Goal: Navigation & Orientation: Find specific page/section

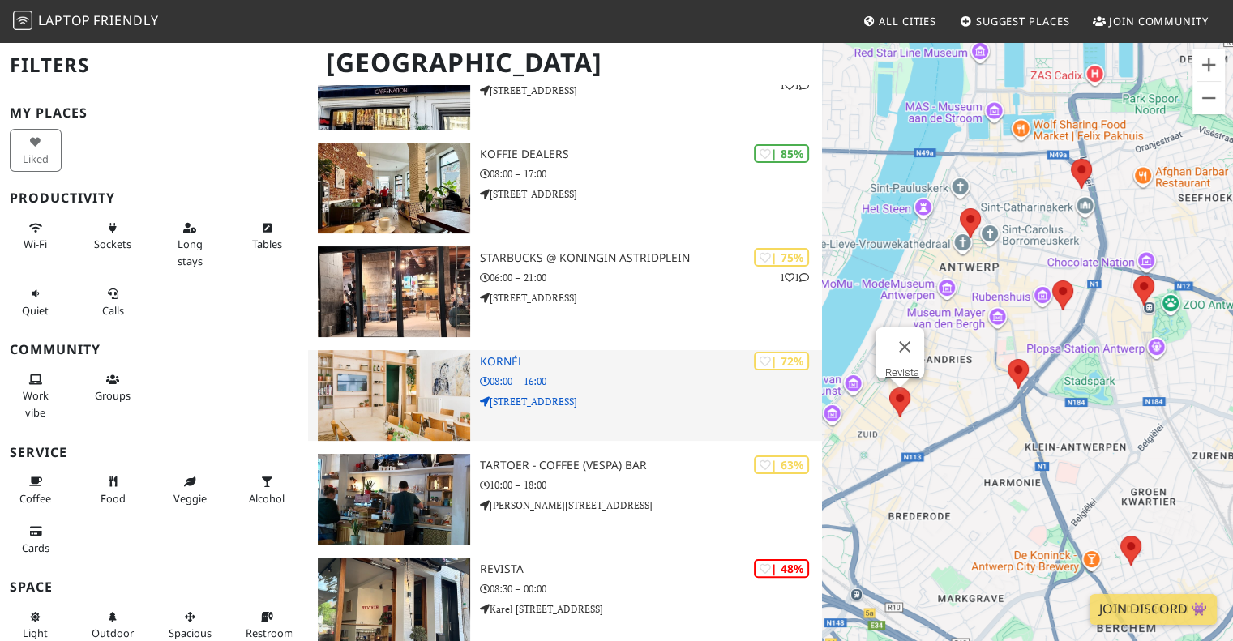
scroll to position [191, 0]
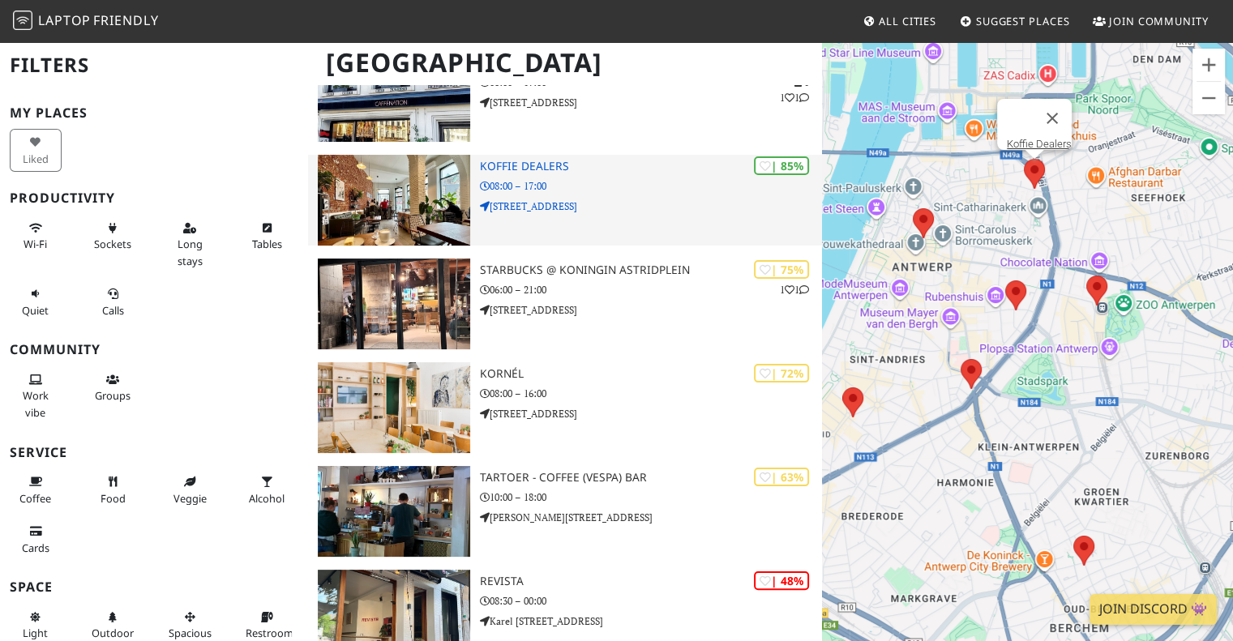
click at [575, 199] on p "[STREET_ADDRESS]" at bounding box center [651, 206] width 343 height 15
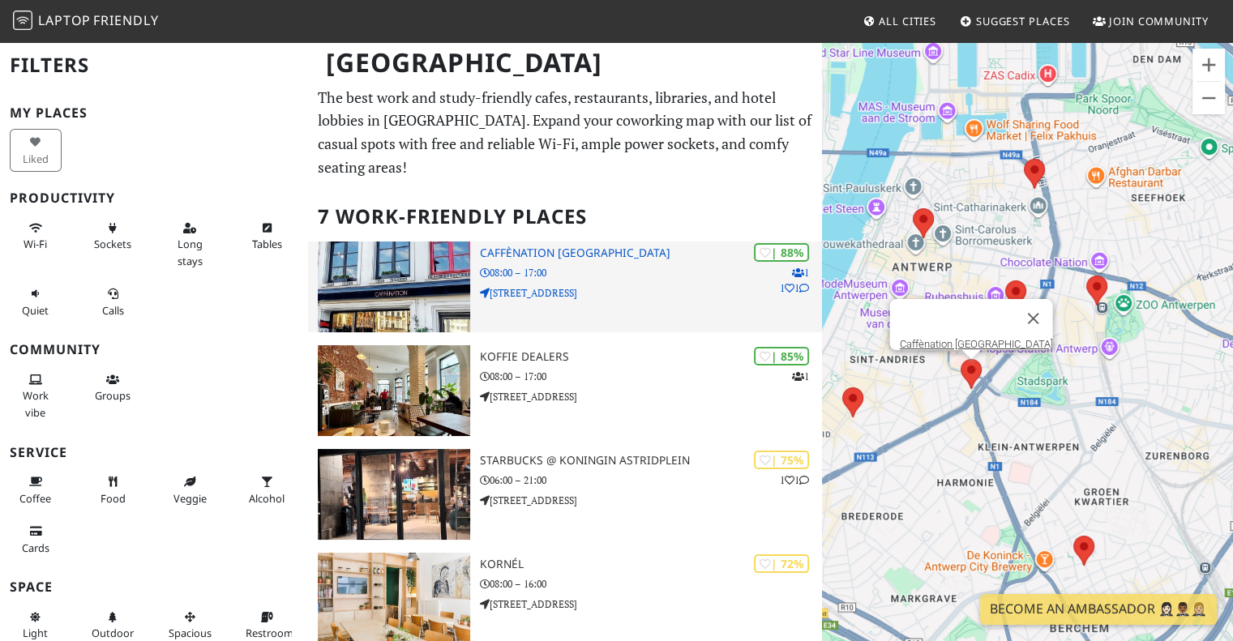
click at [456, 268] on img at bounding box center [394, 287] width 152 height 91
